Goal: Information Seeking & Learning: Learn about a topic

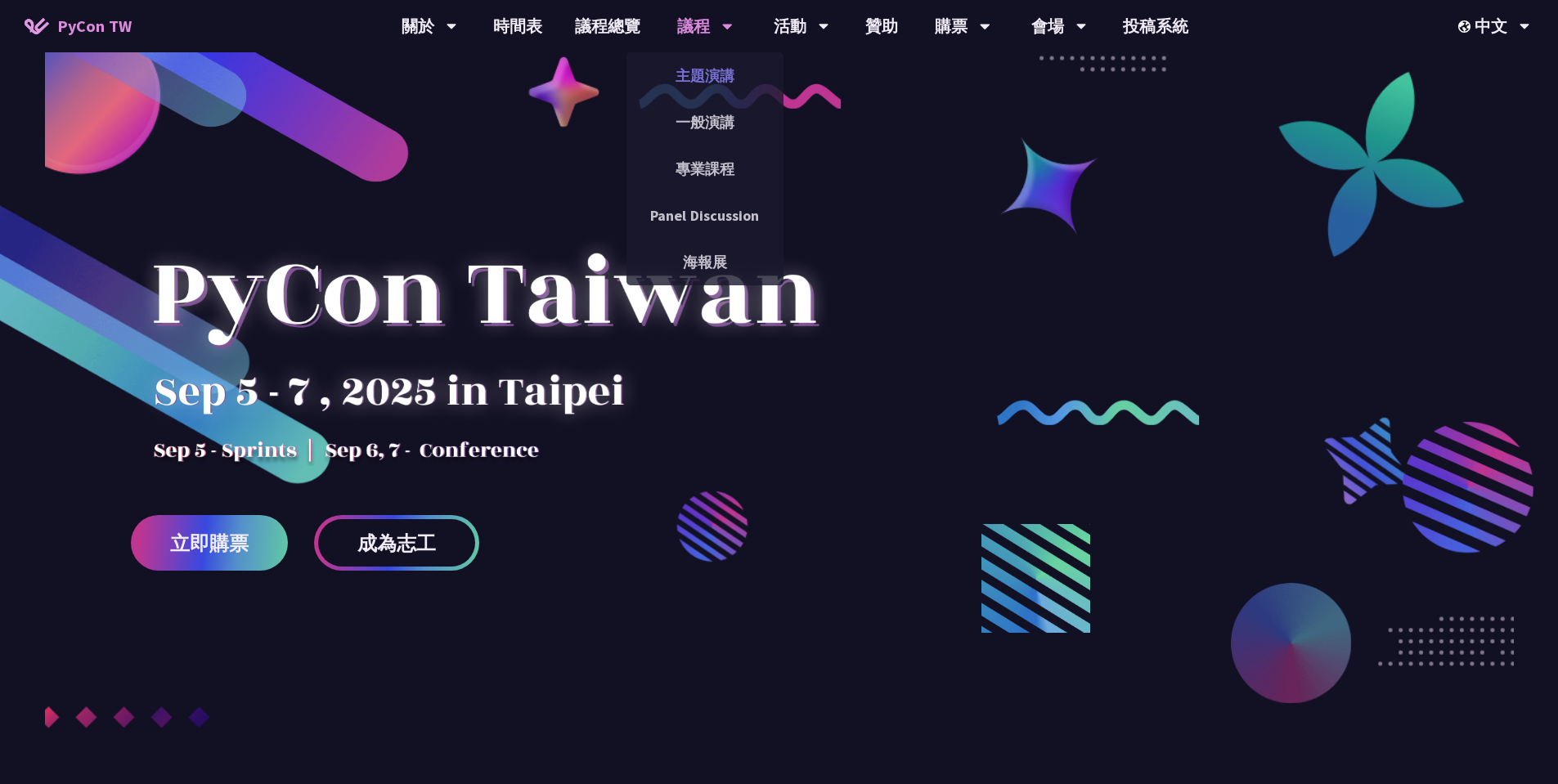
click at [695, 69] on link "主題演講" at bounding box center [704, 75] width 157 height 39
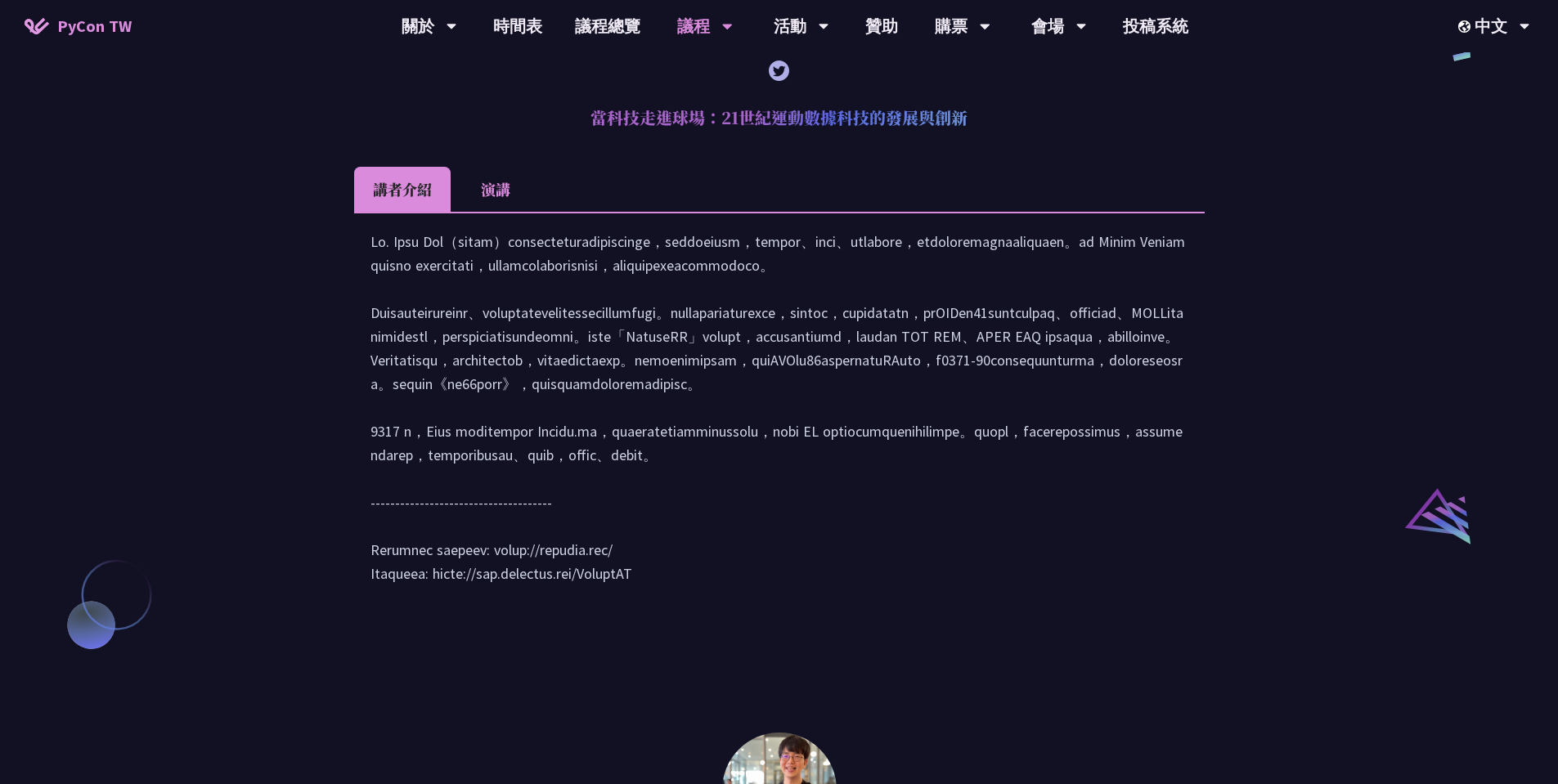
scroll to position [1471, 0]
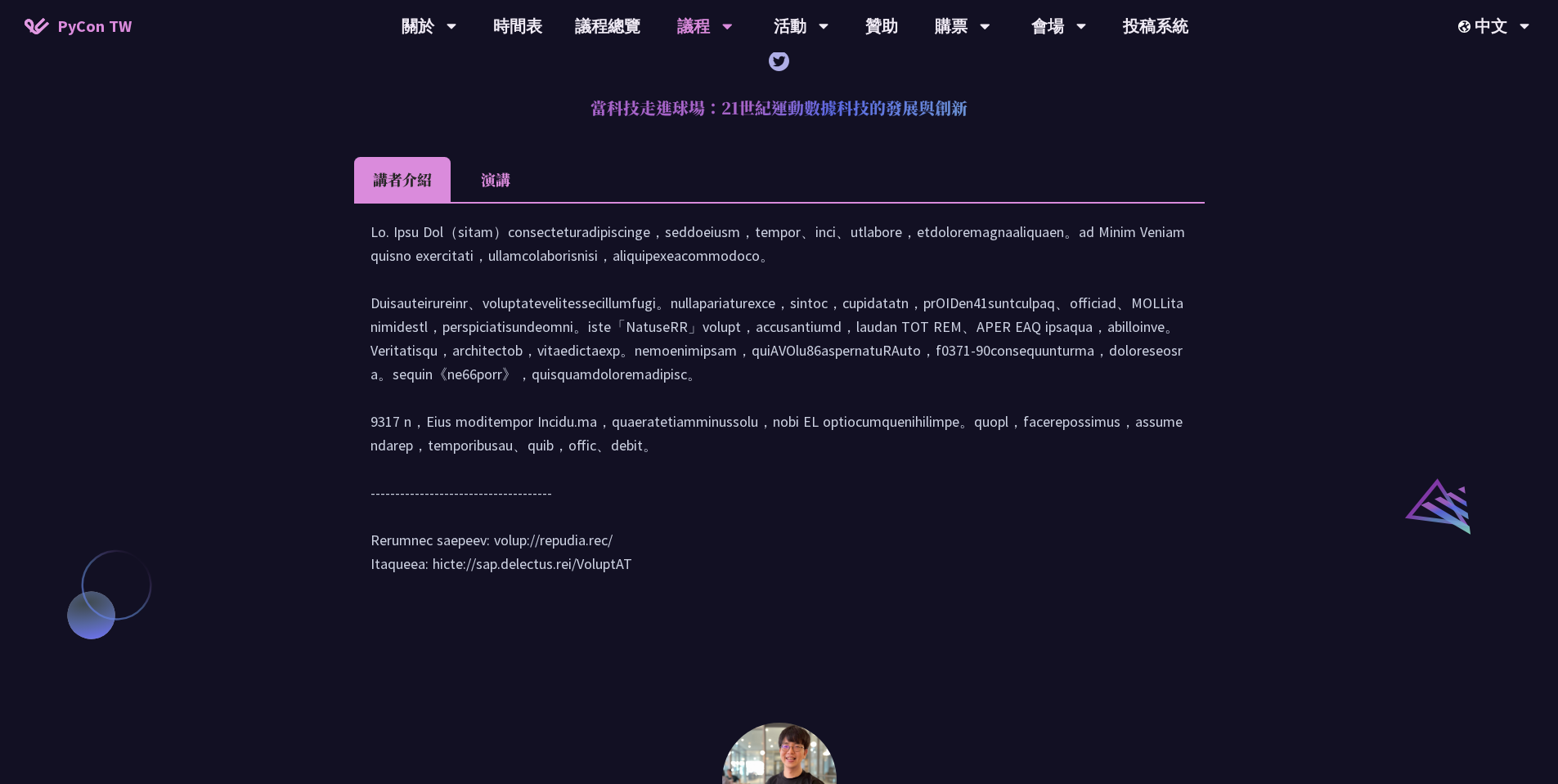
click at [515, 195] on li "演講" at bounding box center [495, 180] width 90 height 45
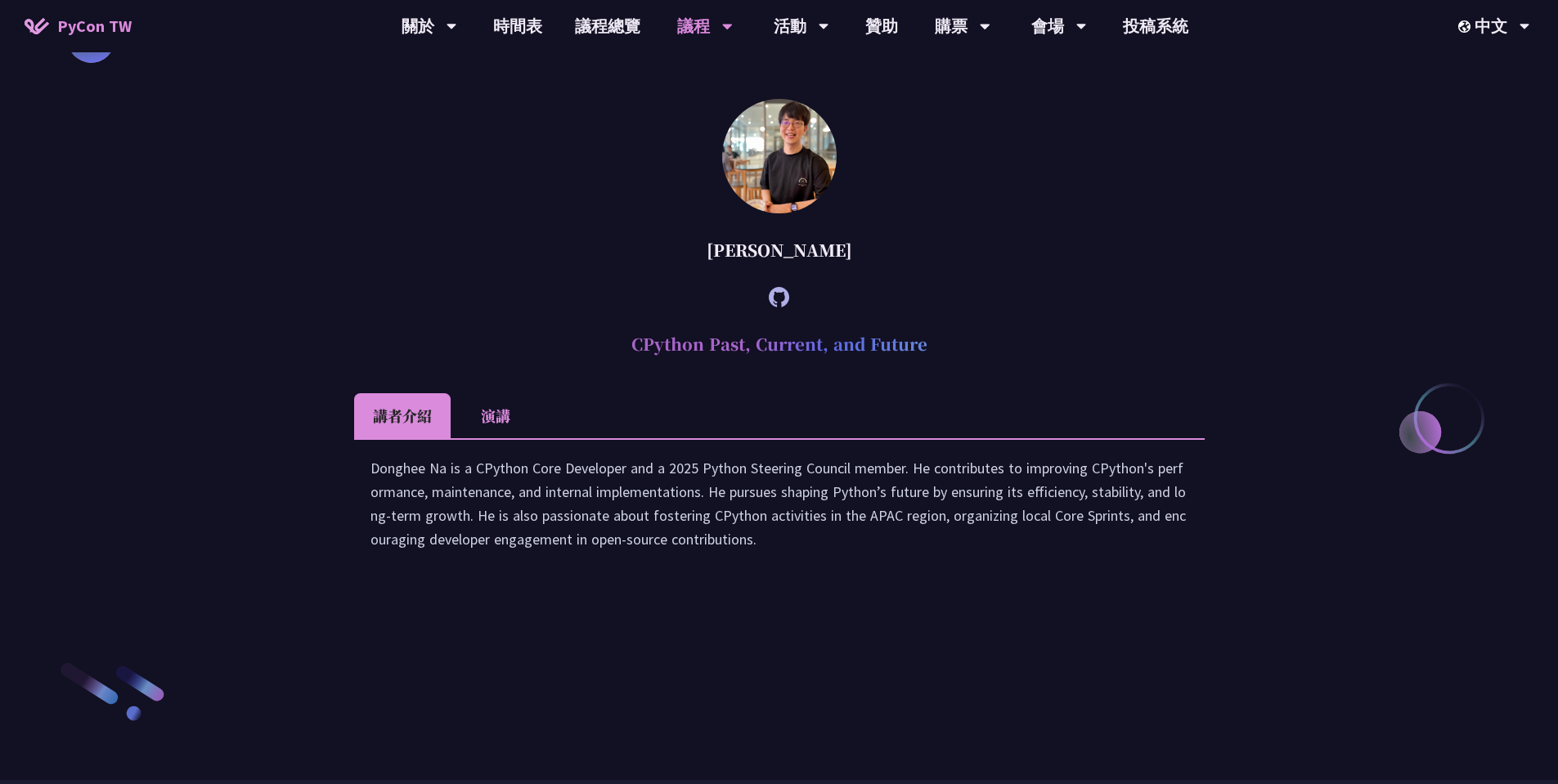
scroll to position [2207, 0]
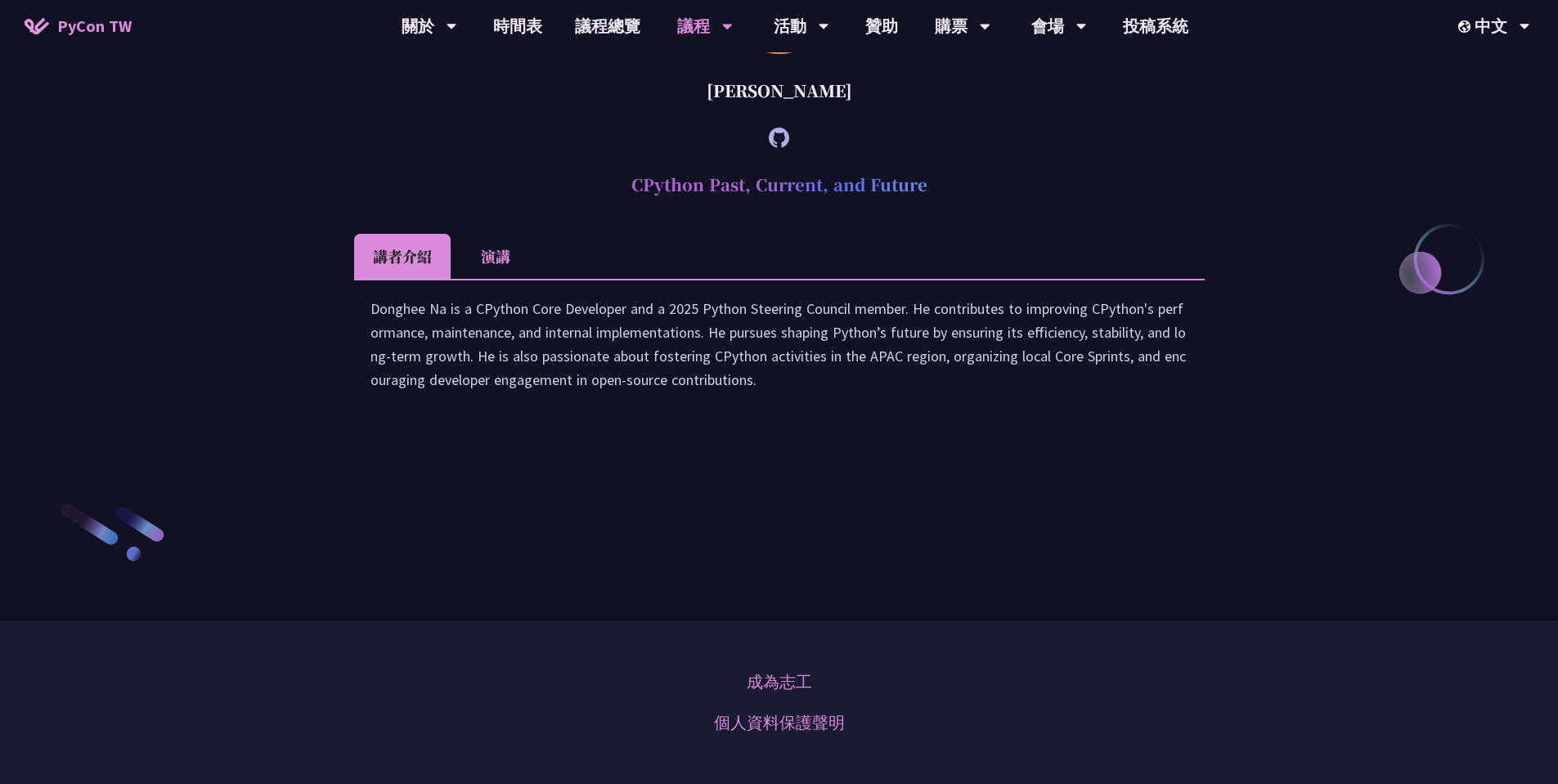
click at [493, 279] on li "演講" at bounding box center [495, 256] width 90 height 45
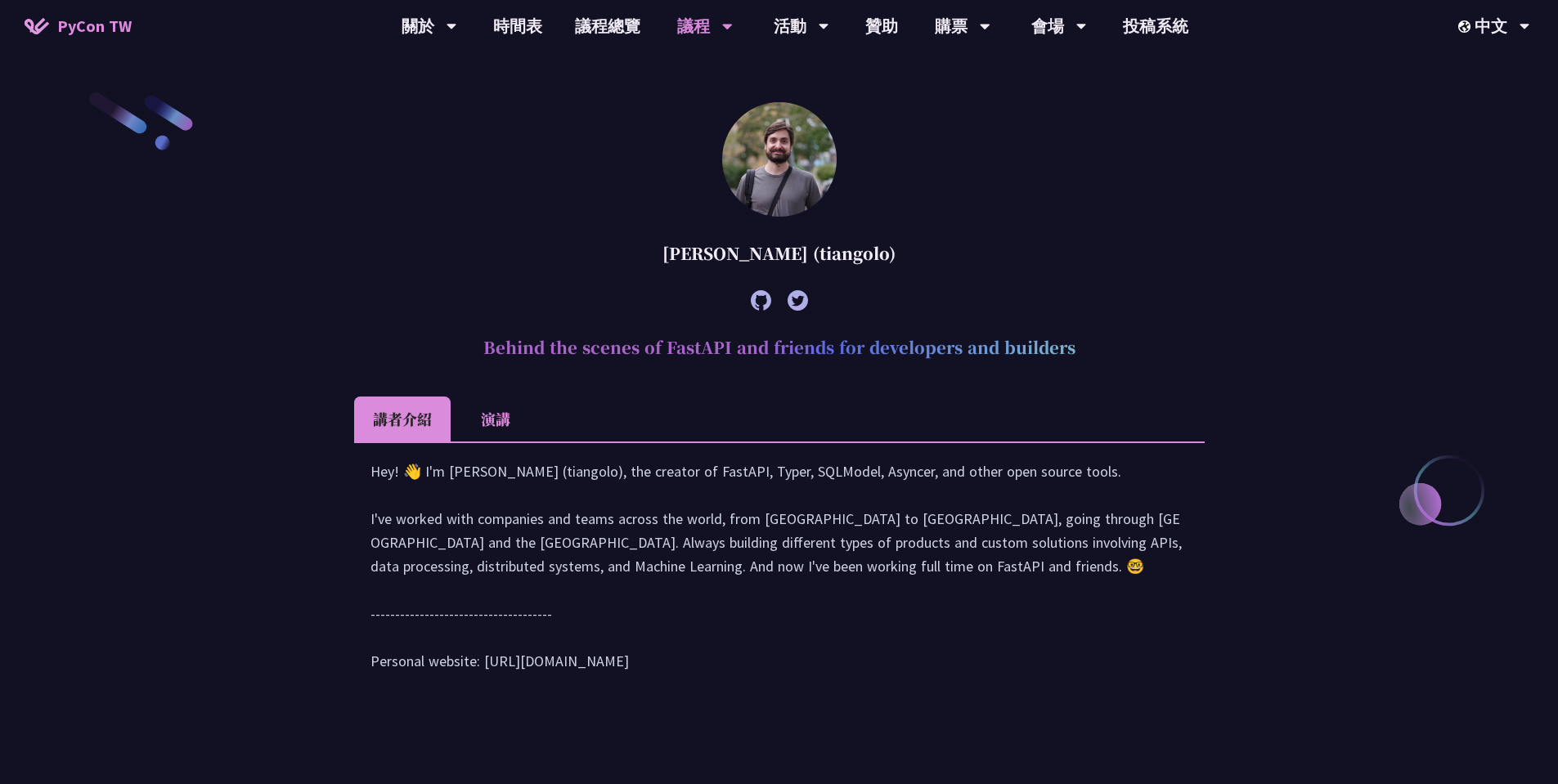
scroll to position [663, 0]
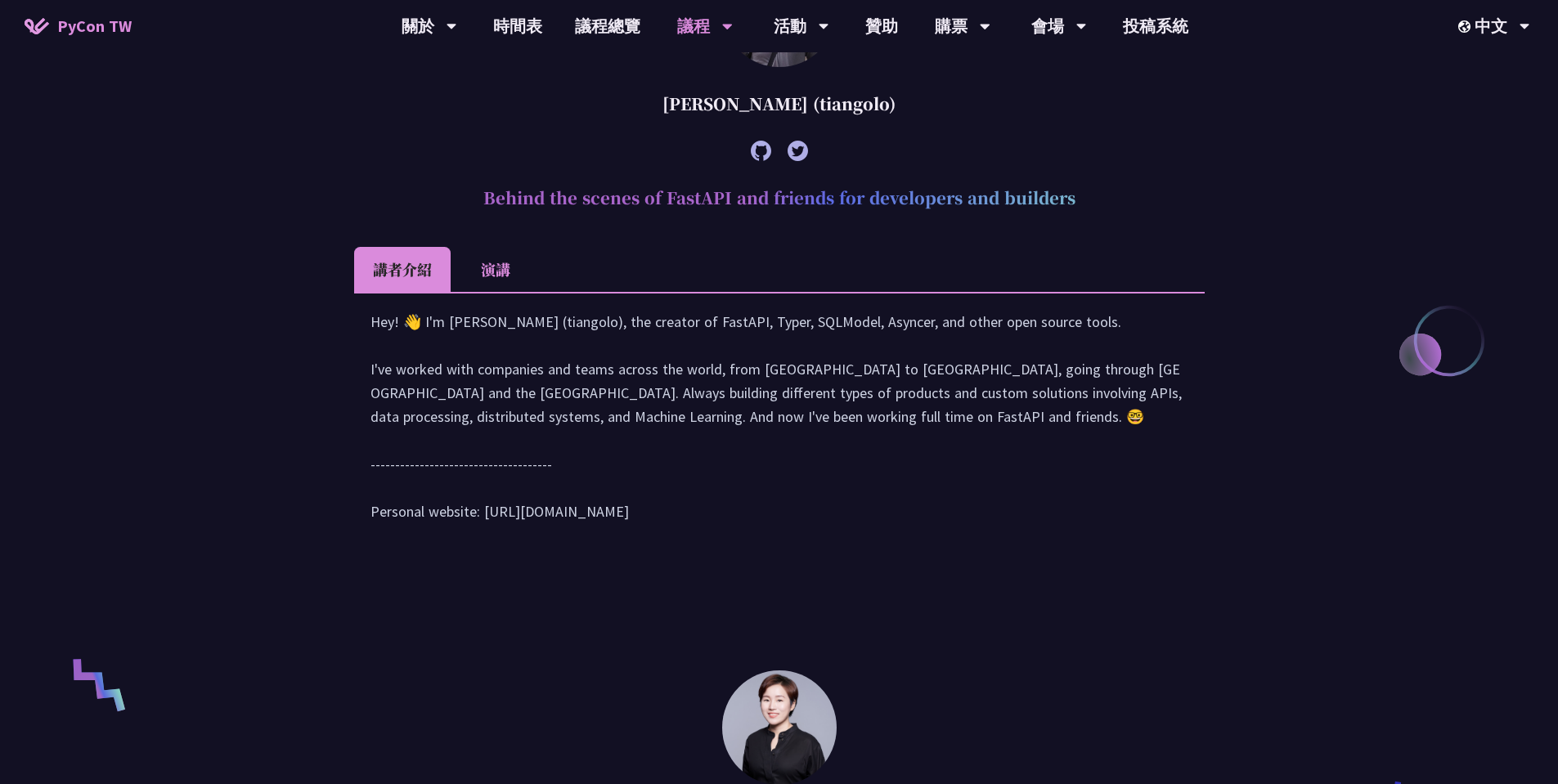
click at [488, 255] on li "演講" at bounding box center [495, 269] width 90 height 45
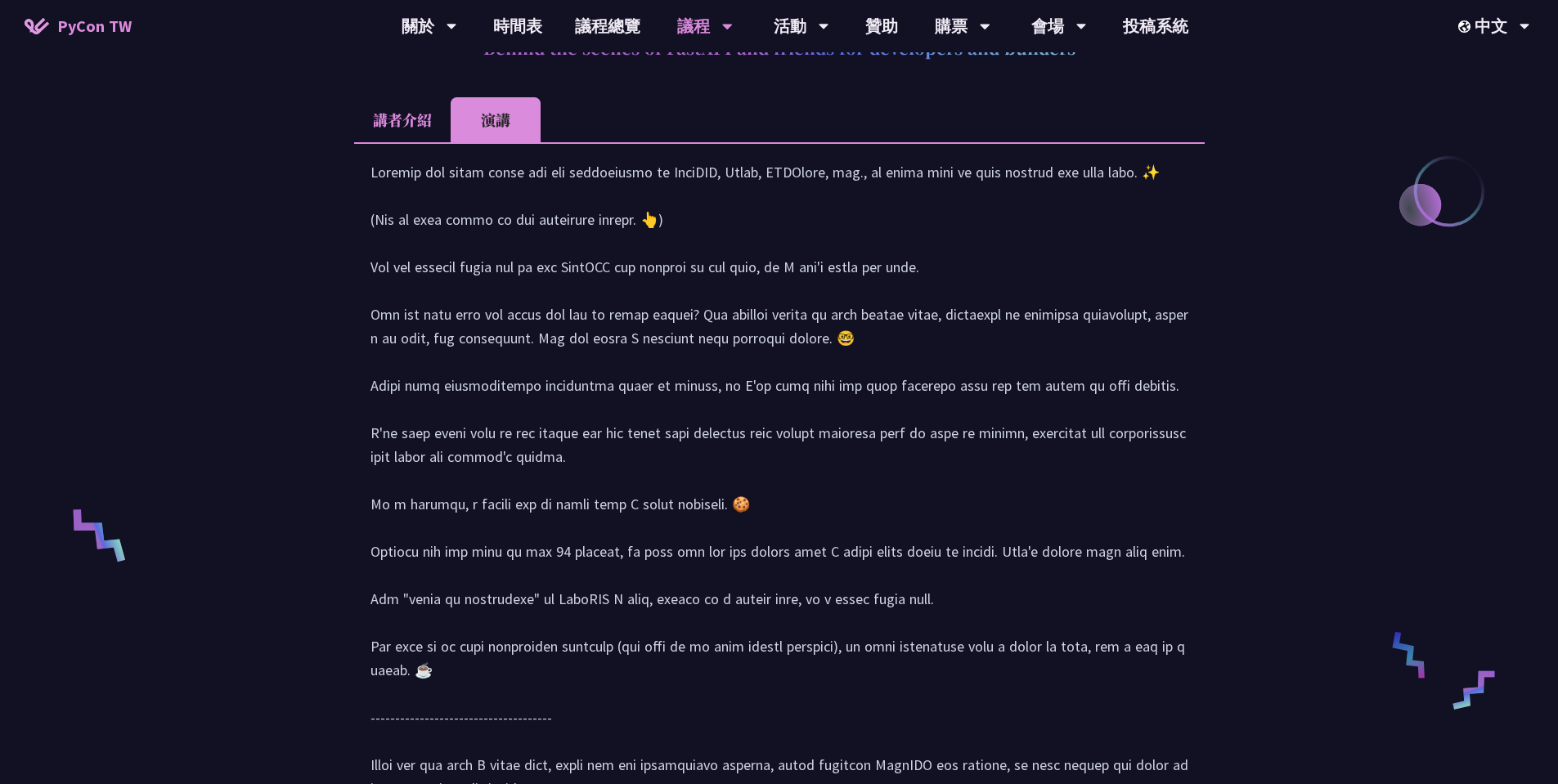
scroll to position [827, 0]
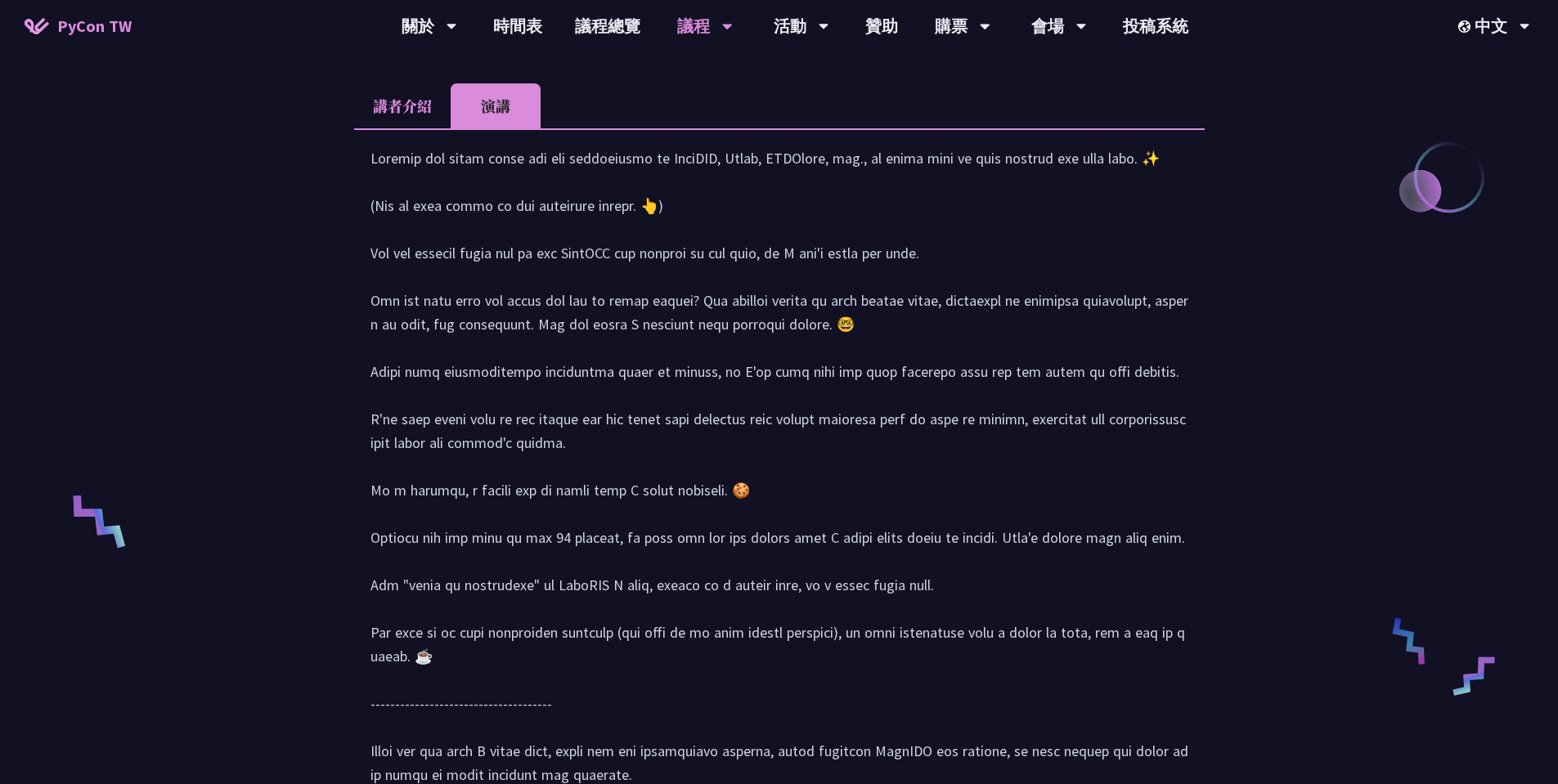
click at [676, 181] on div at bounding box center [779, 475] width 817 height 657
copy div "FastAPI"
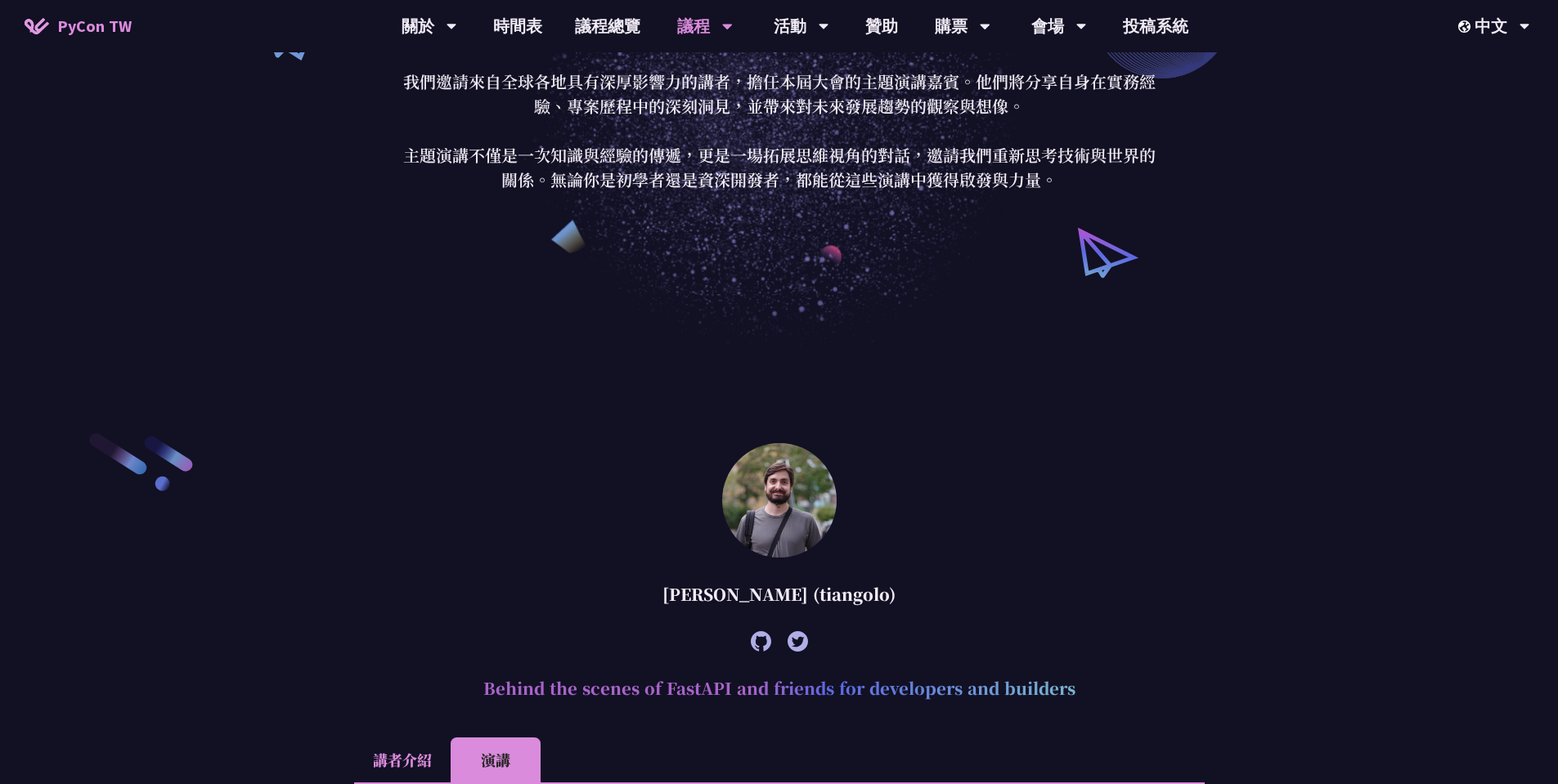
scroll to position [0, 0]
